Goal: Find specific page/section: Find specific page/section

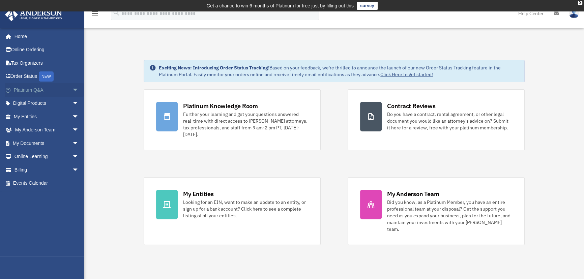
click at [72, 90] on span "arrow_drop_down" at bounding box center [78, 90] width 13 height 14
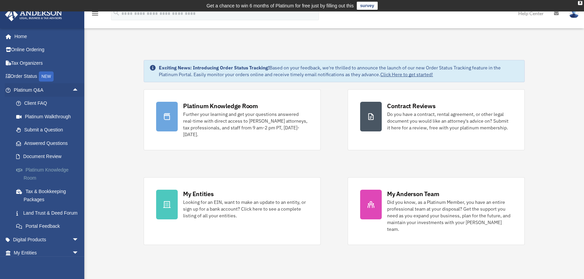
click at [40, 169] on link "Platinum Knowledge Room" at bounding box center [49, 174] width 80 height 22
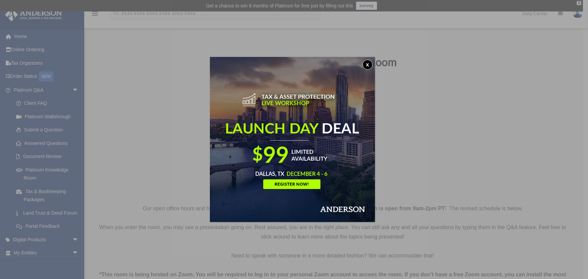
click at [369, 67] on button "x" at bounding box center [368, 65] width 10 height 10
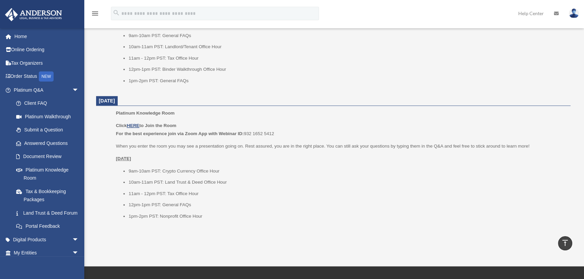
scroll to position [796, 0]
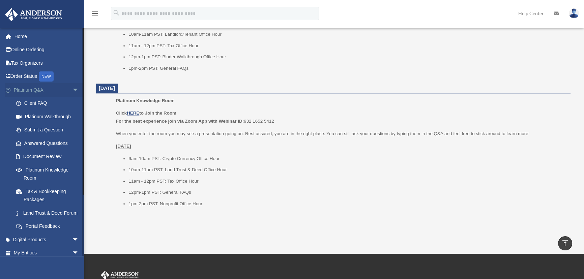
click at [72, 90] on span "arrow_drop_down" at bounding box center [78, 90] width 13 height 14
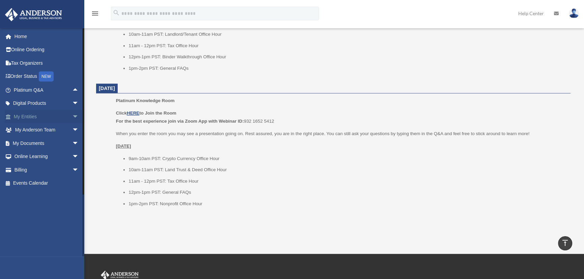
click at [72, 115] on span "arrow_drop_down" at bounding box center [78, 117] width 13 height 14
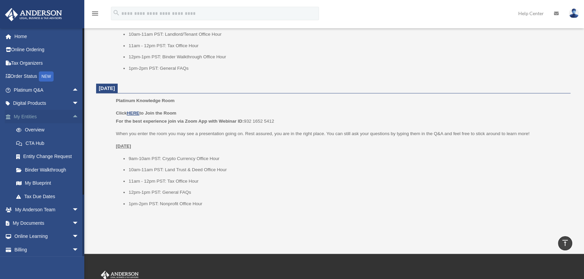
click at [72, 115] on span "arrow_drop_up" at bounding box center [78, 117] width 13 height 14
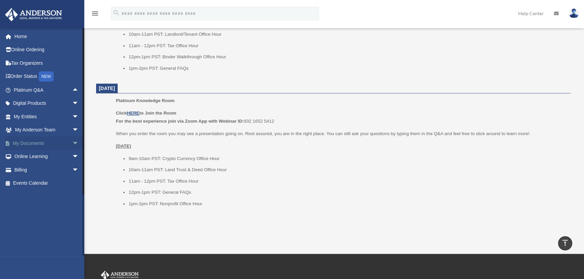
click at [72, 142] on span "arrow_drop_down" at bounding box center [78, 143] width 13 height 14
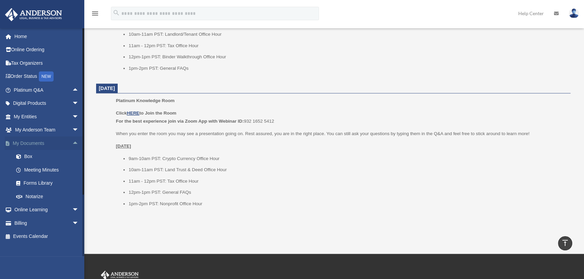
click at [72, 143] on span "arrow_drop_up" at bounding box center [78, 143] width 13 height 14
